Goal: Information Seeking & Learning: Learn about a topic

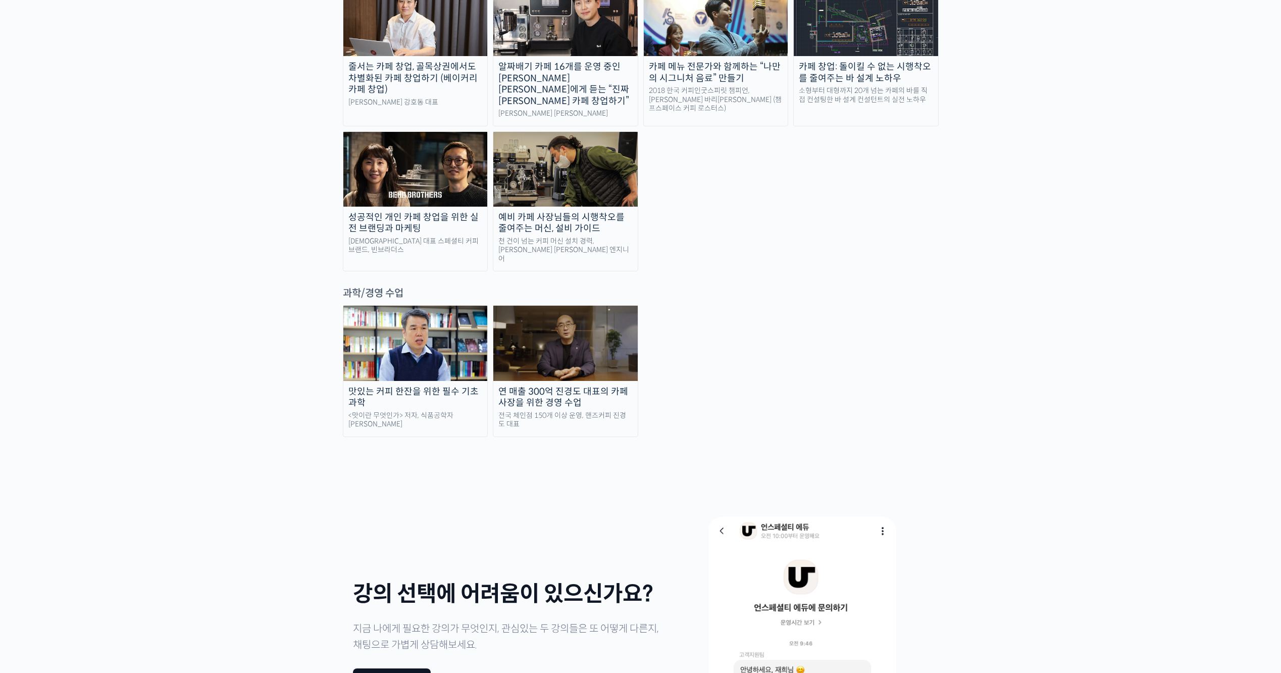
scroll to position [2133, 0]
click at [418, 306] on img at bounding box center [415, 343] width 144 height 75
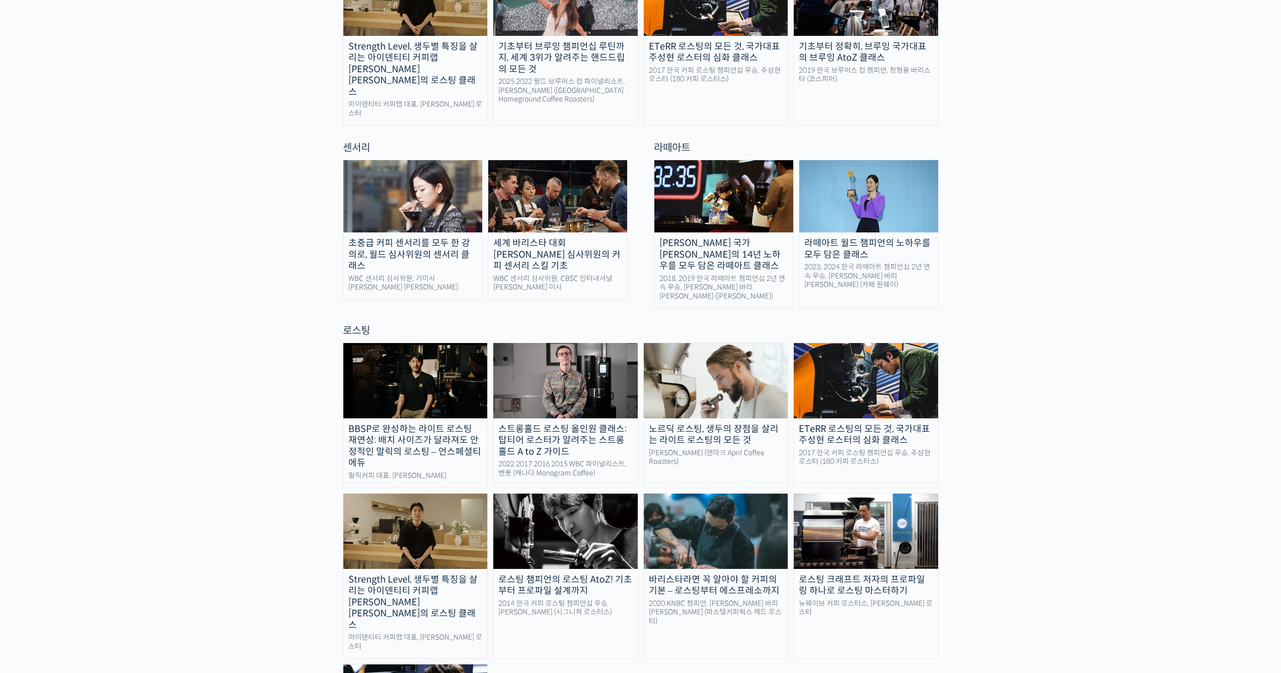
scroll to position [416, 0]
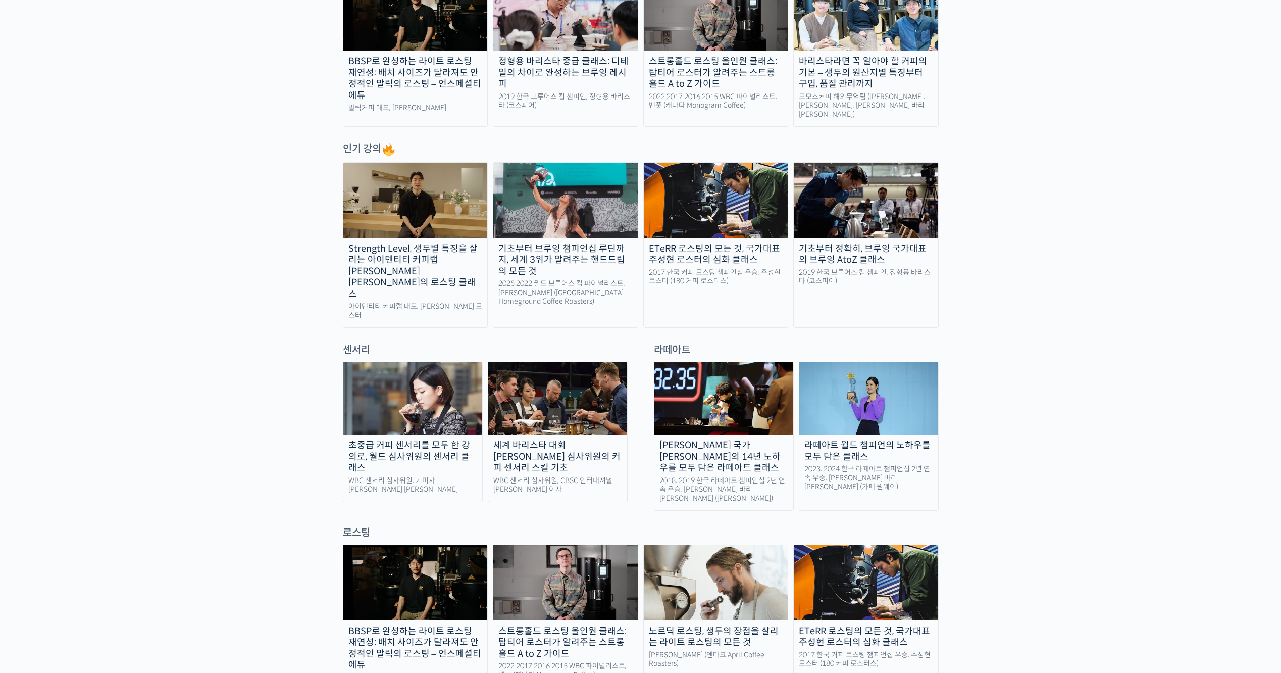
click at [885, 282] on link "기초부터 정확히, 브루잉 국가대표의 브루잉 AtoZ 클래스 2019 한국 브루어스 컵 챔피언, 정형용 바리스타 (코스피어)" at bounding box center [865, 245] width 145 height 166
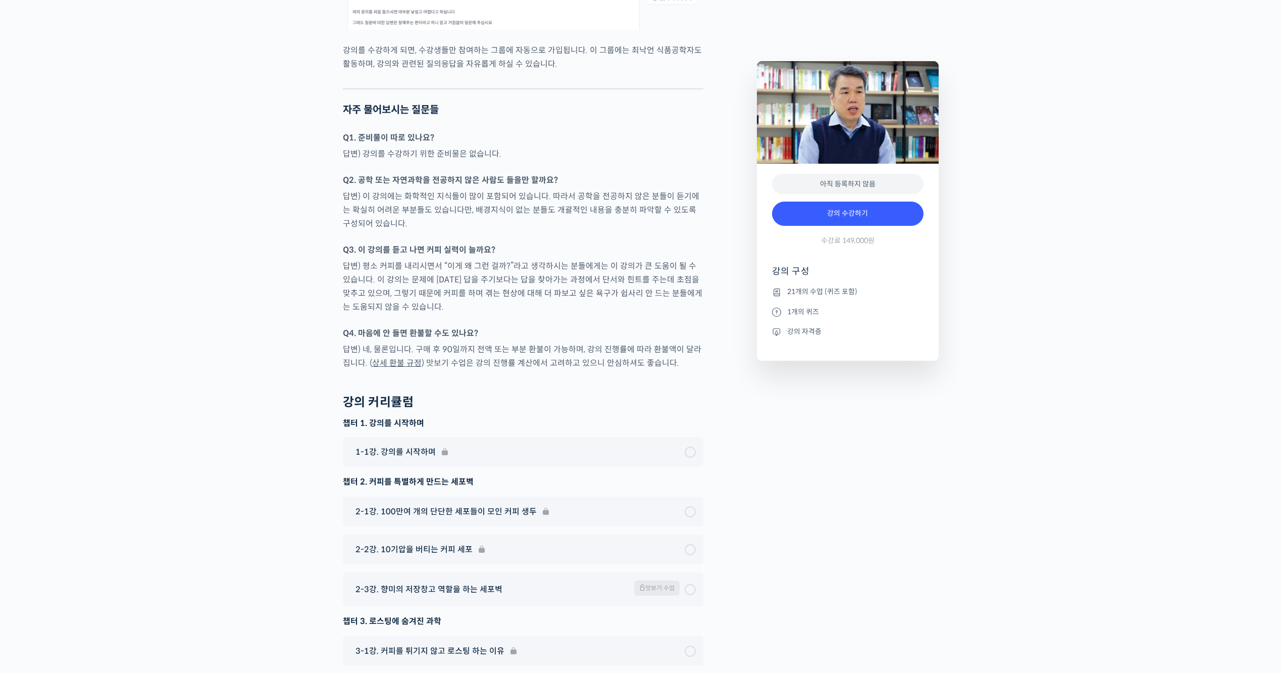
scroll to position [4090, 0]
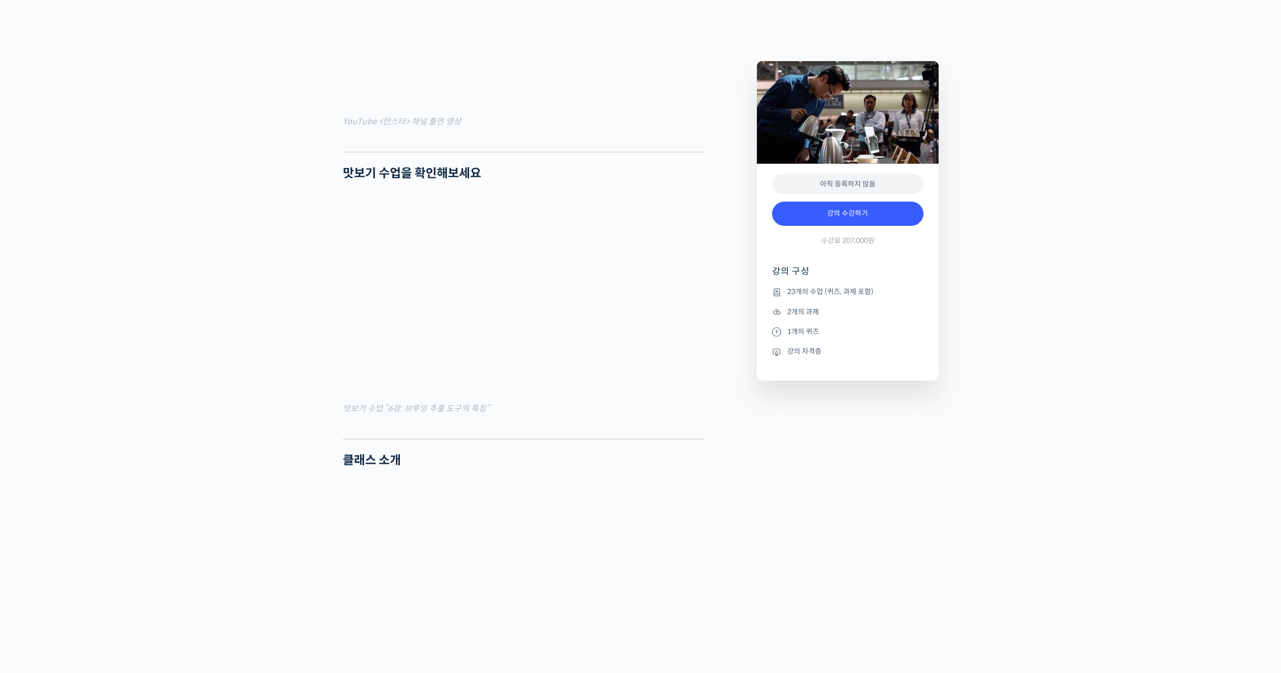
scroll to position [959, 0]
